Goal: Information Seeking & Learning: Learn about a topic

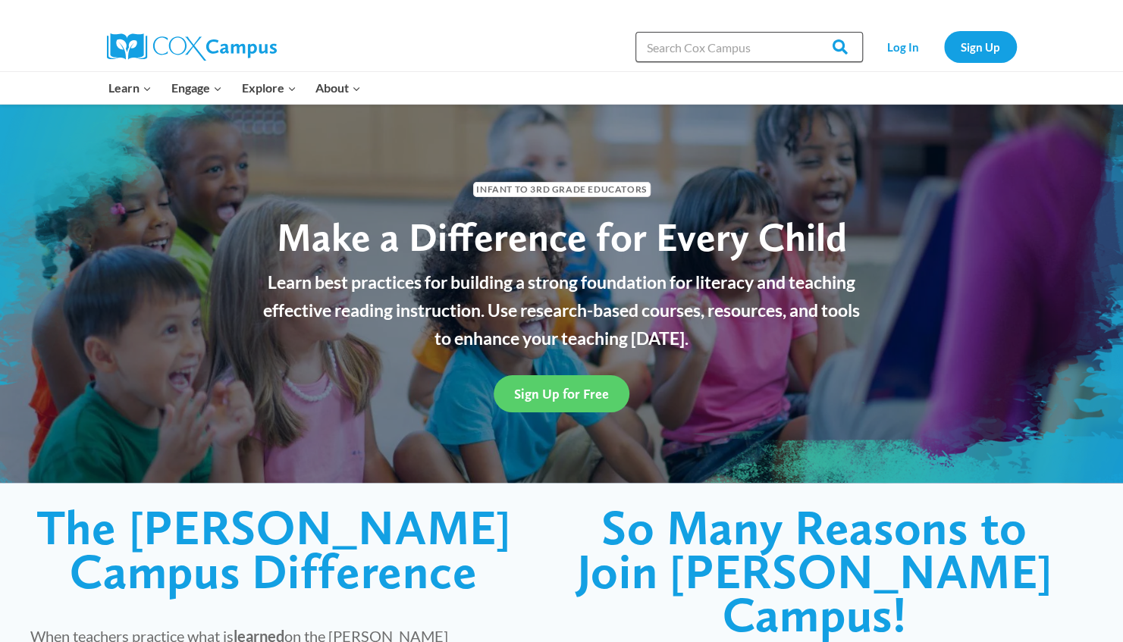
click at [747, 35] on input "Search in [URL][DOMAIN_NAME]" at bounding box center [748, 47] width 227 height 30
type input "literacy training for administrators"
click at [804, 32] on input "Search" at bounding box center [833, 47] width 59 height 30
